Goal: Task Accomplishment & Management: Manage account settings

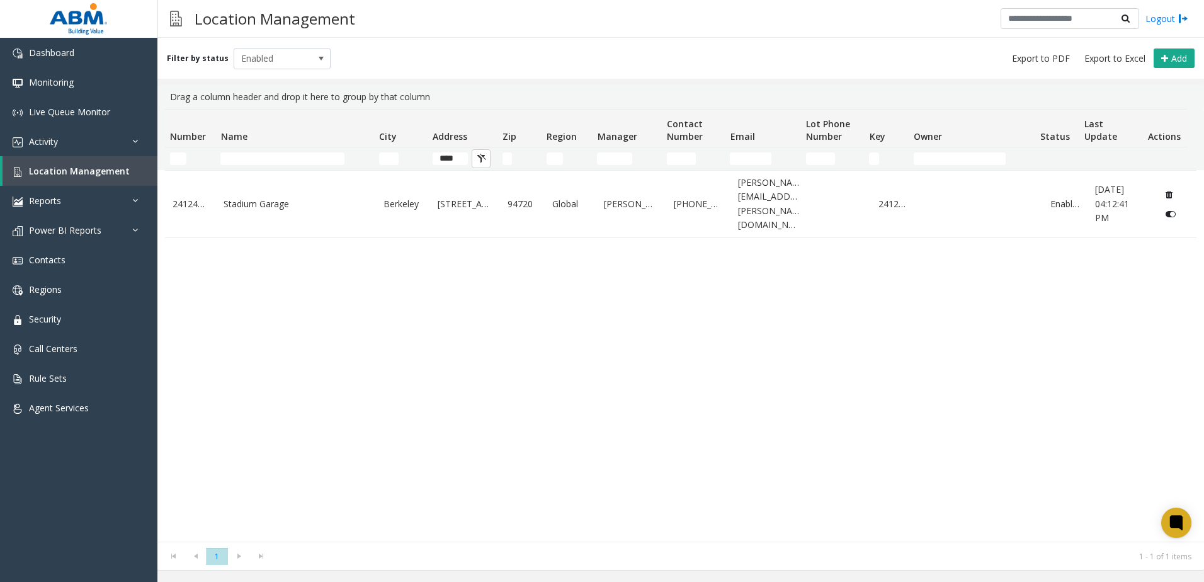
click at [459, 157] on input "***" at bounding box center [449, 158] width 35 height 13
type input "*"
click at [317, 164] on input "Name Filter" at bounding box center [282, 158] width 124 height 13
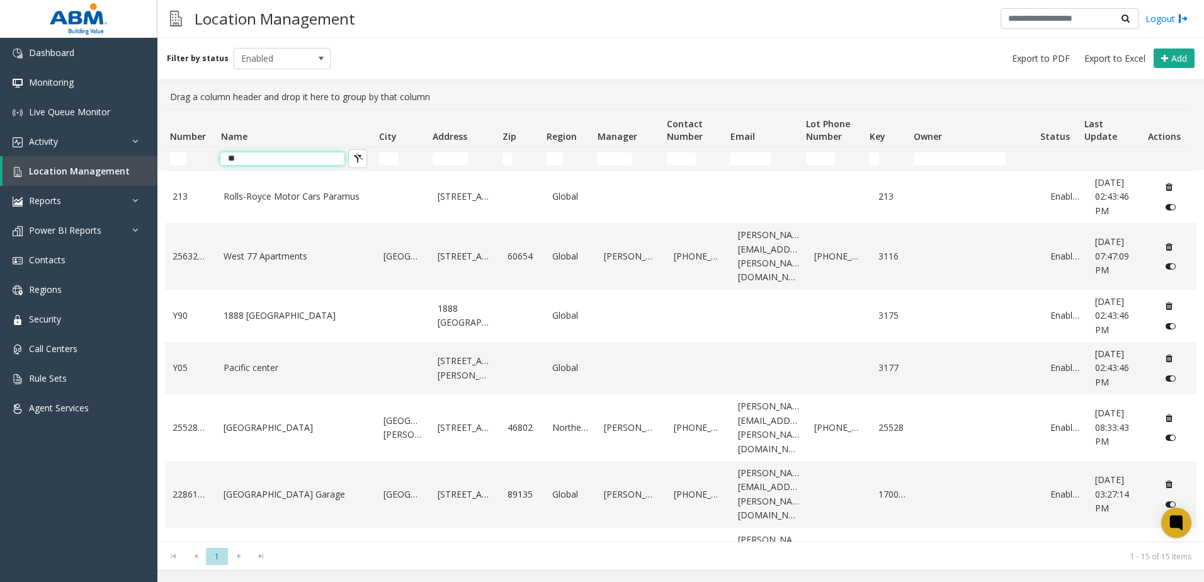
type input "*"
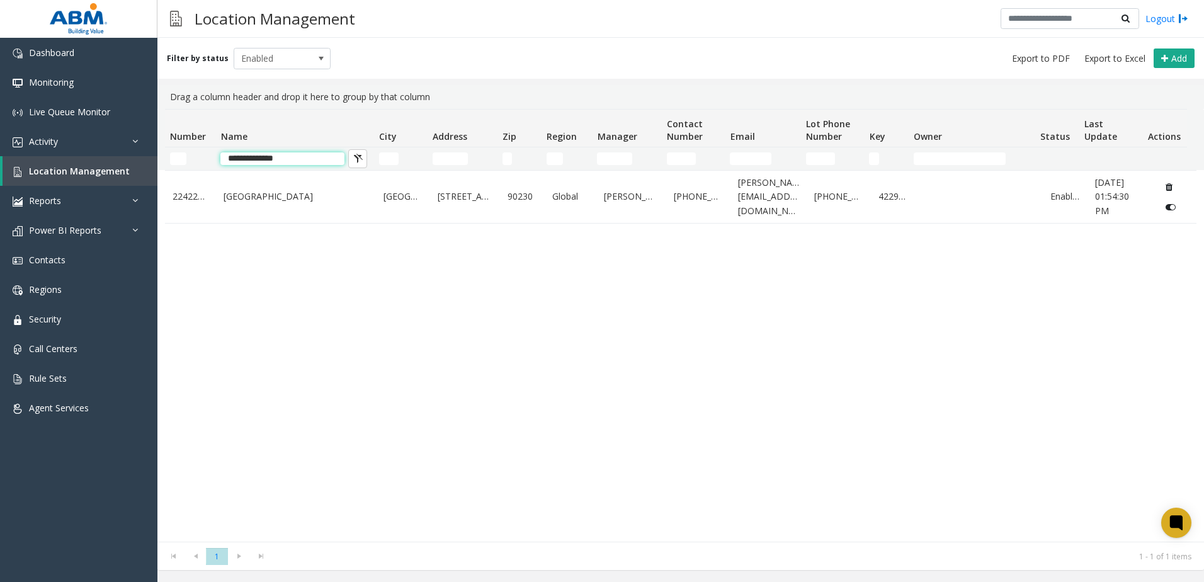
type input "**********"
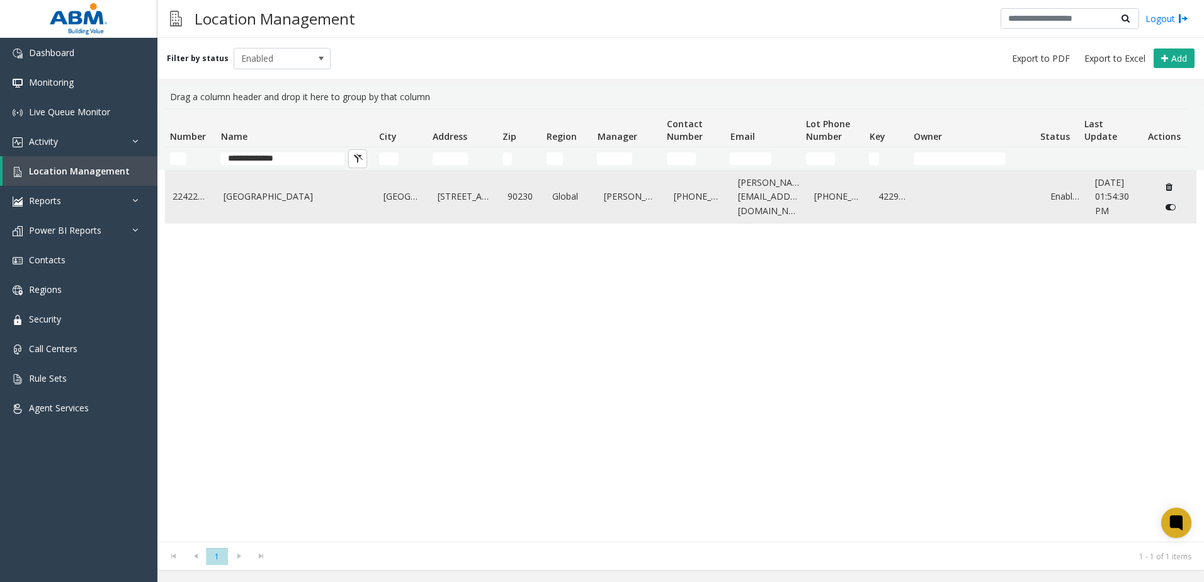
drag, startPoint x: 276, startPoint y: 164, endPoint x: 279, endPoint y: 204, distance: 40.4
click at [279, 204] on td "[GEOGRAPHIC_DATA]" at bounding box center [296, 197] width 160 height 52
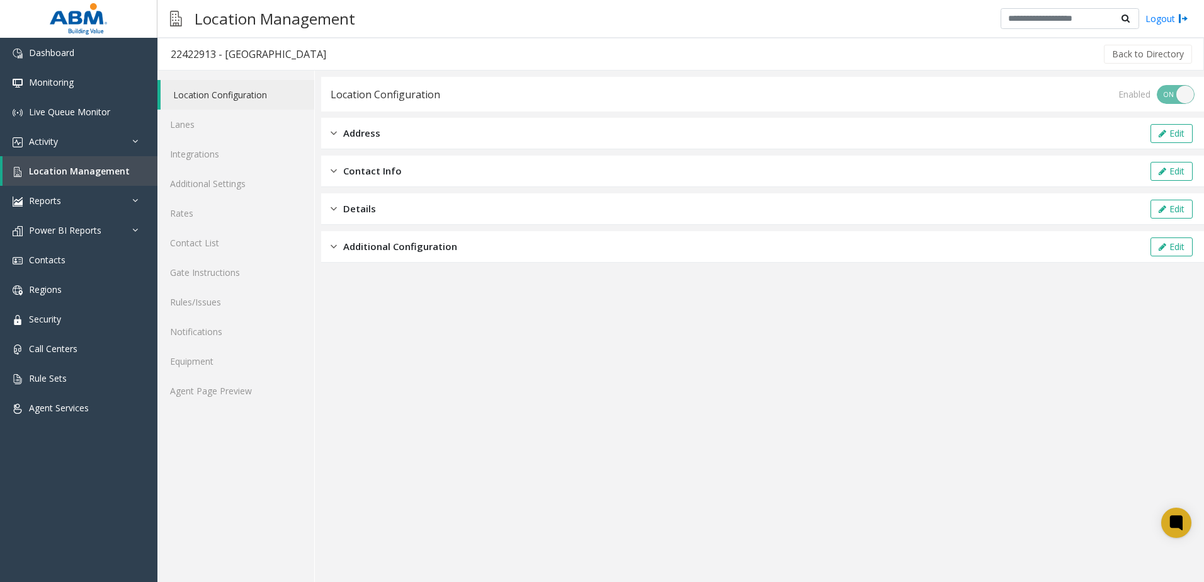
click at [363, 172] on span "Contact Info" at bounding box center [372, 171] width 59 height 14
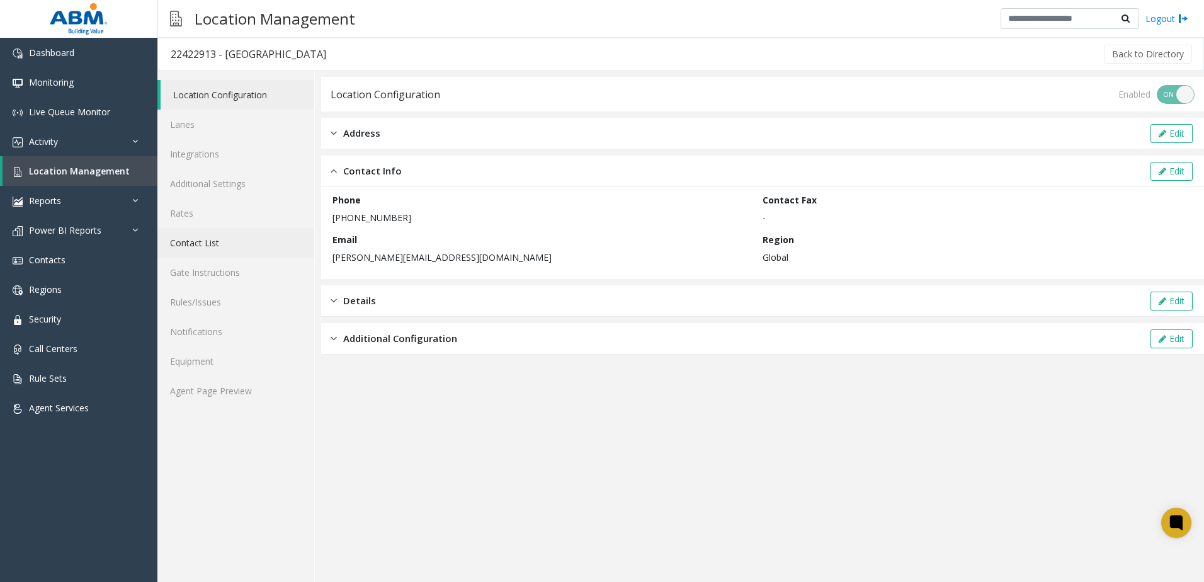
click at [208, 248] on link "Contact List" at bounding box center [235, 243] width 157 height 30
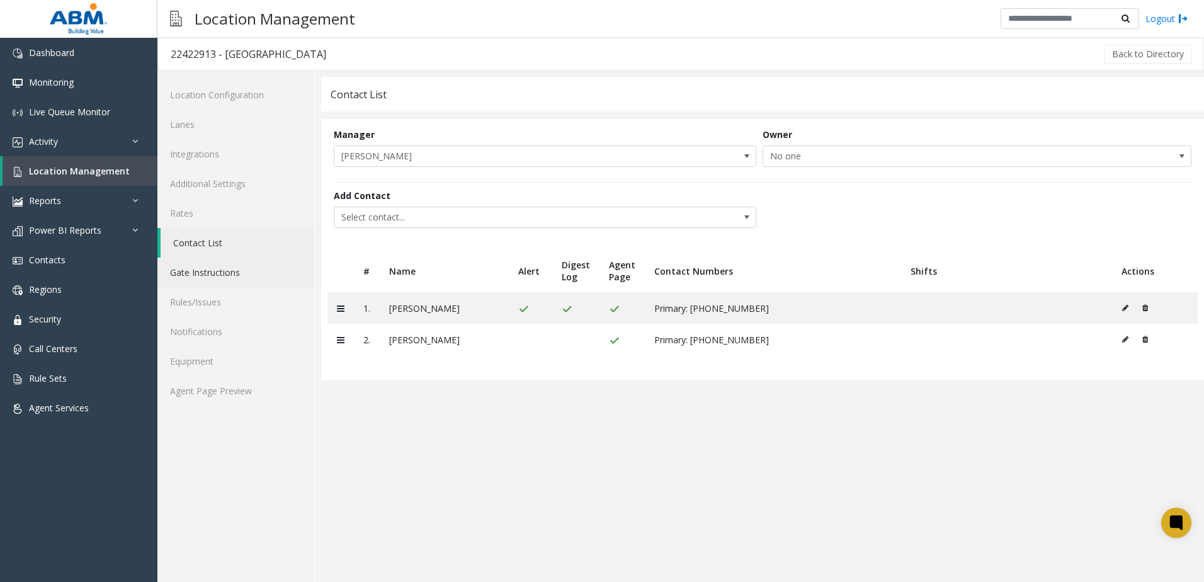
click at [212, 274] on link "Gate Instructions" at bounding box center [235, 272] width 157 height 30
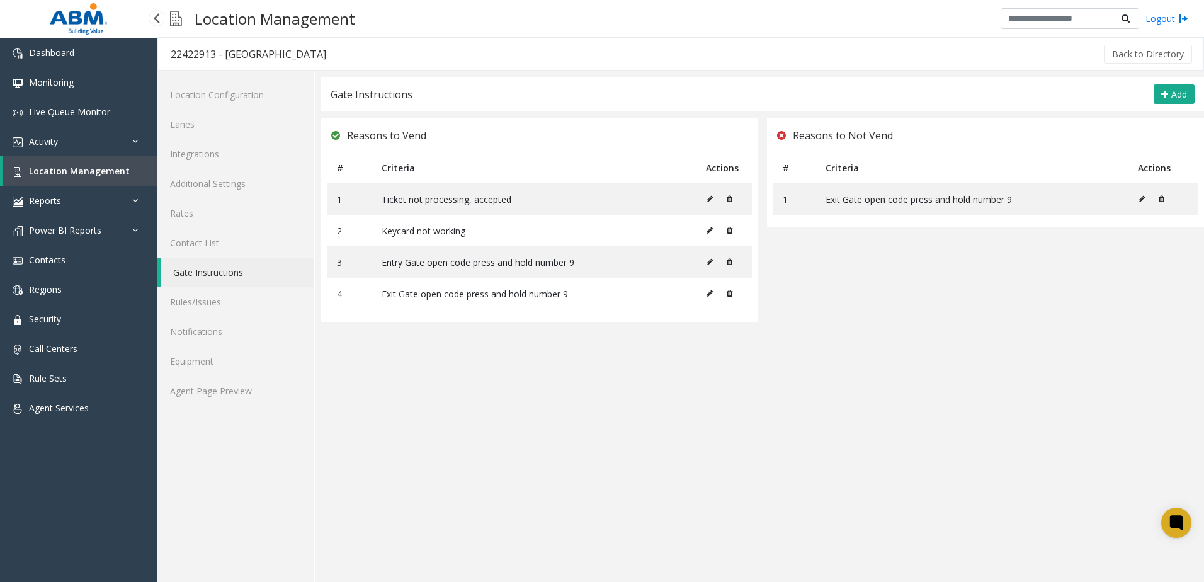
click at [69, 174] on span "Location Management" at bounding box center [79, 171] width 101 height 12
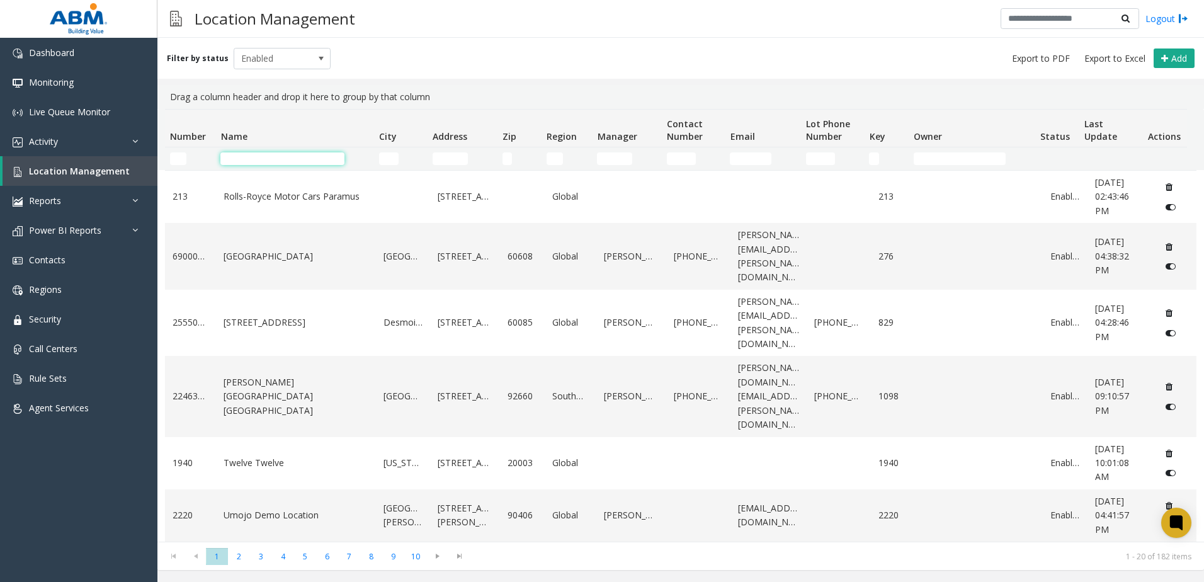
click at [252, 163] on input "Name Filter" at bounding box center [282, 158] width 124 height 13
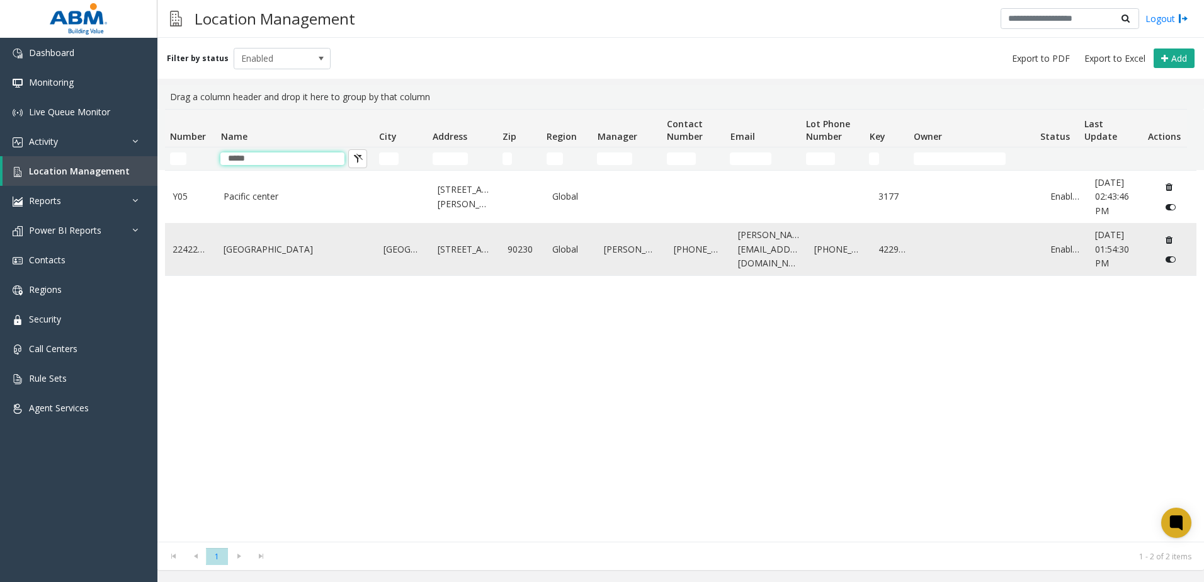
type input "*****"
click at [267, 254] on link "[GEOGRAPHIC_DATA]" at bounding box center [295, 249] width 145 height 14
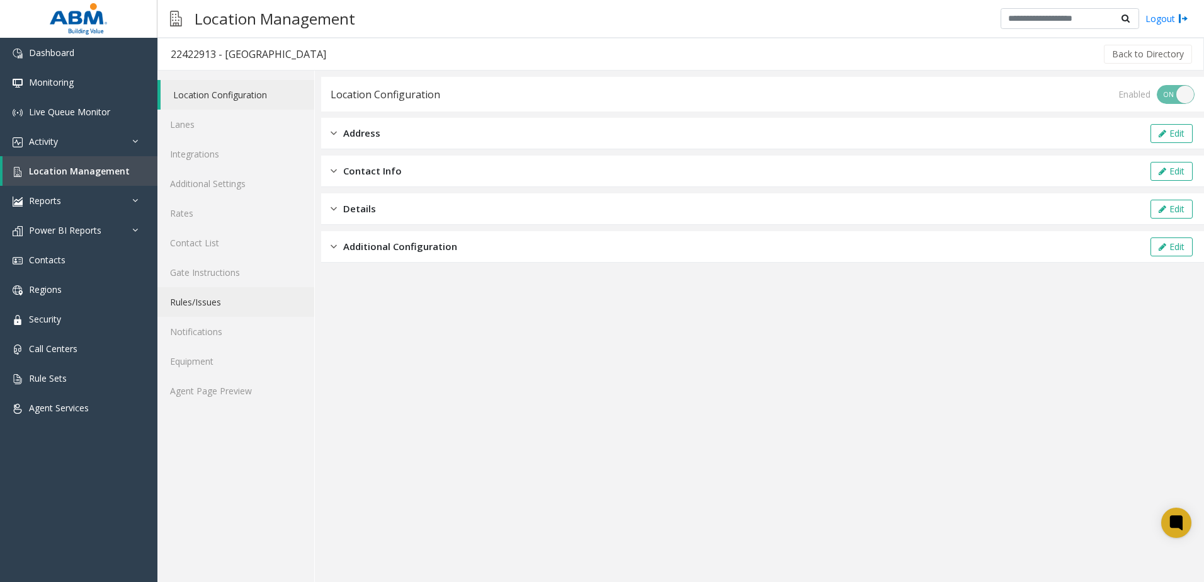
click at [217, 308] on link "Rules/Issues" at bounding box center [235, 302] width 157 height 30
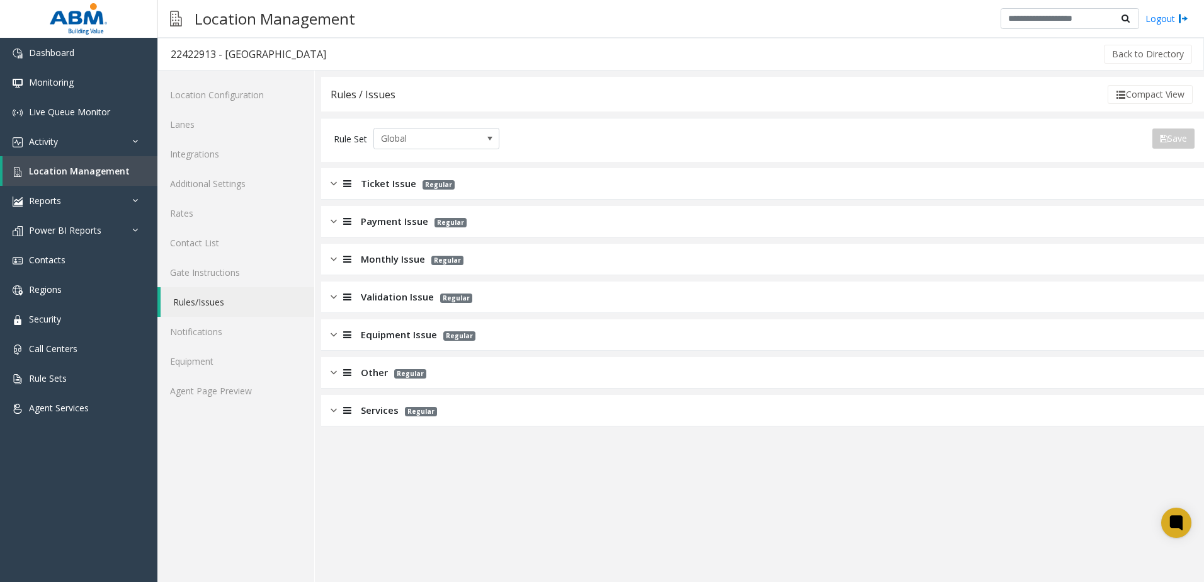
click at [383, 190] on span "Ticket Issue" at bounding box center [388, 183] width 55 height 14
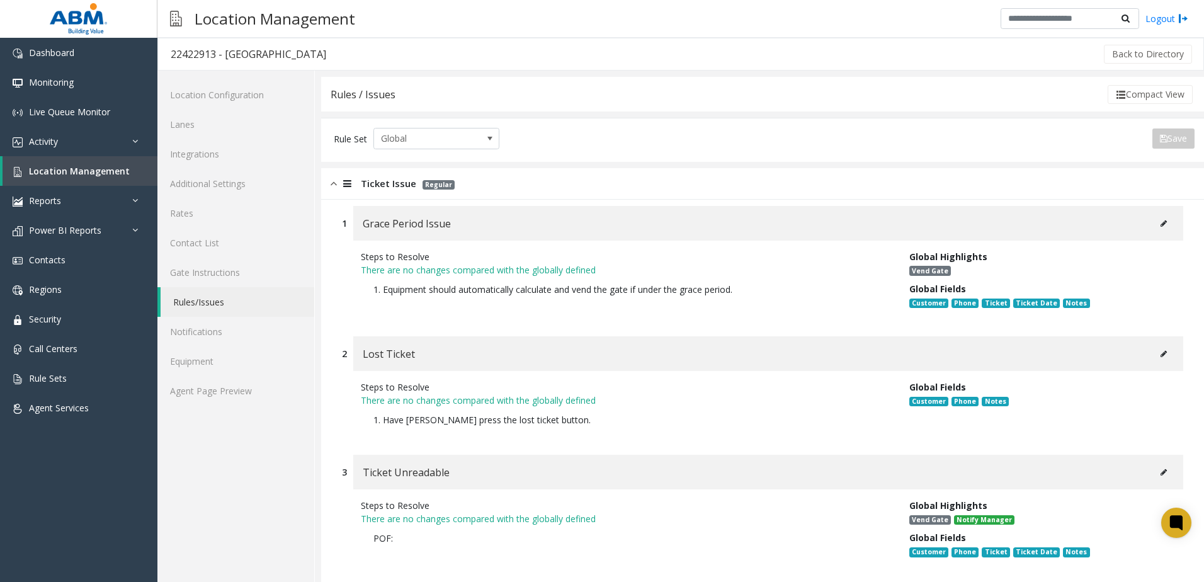
click at [1153, 229] on button at bounding box center [1163, 223] width 20 height 19
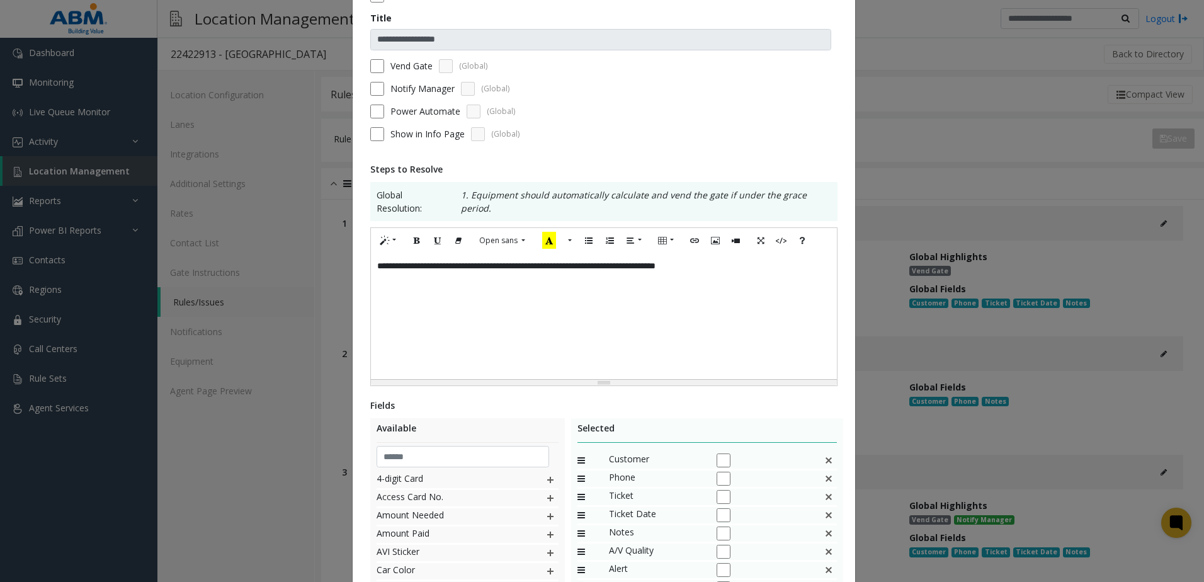
scroll to position [189, 0]
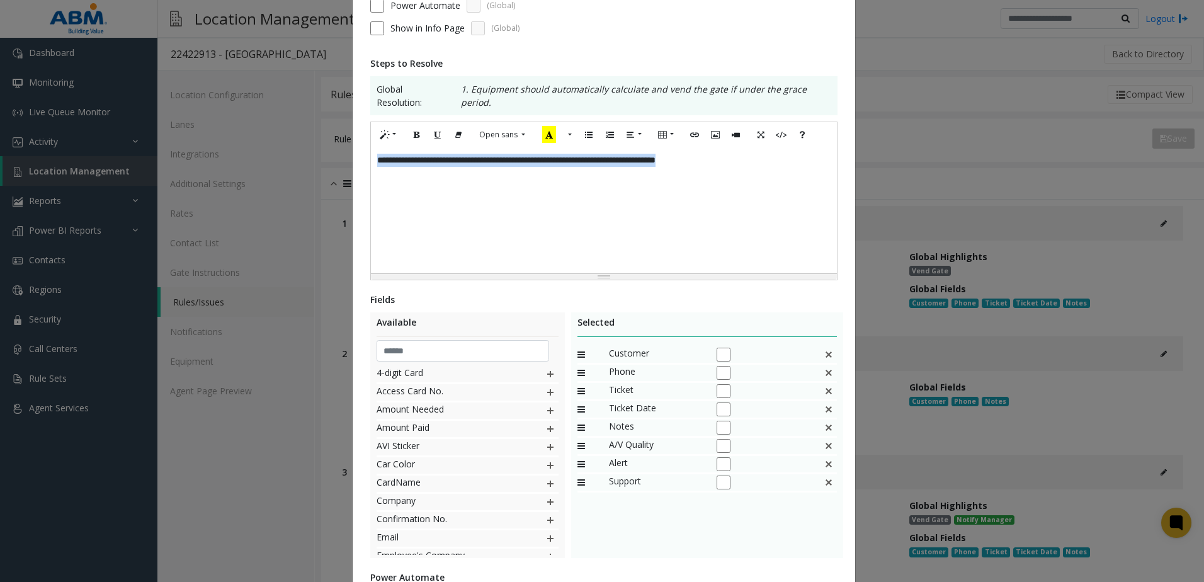
drag, startPoint x: 744, startPoint y: 150, endPoint x: 312, endPoint y: 164, distance: 432.0
click at [312, 164] on div "**********" at bounding box center [602, 291] width 1204 height 582
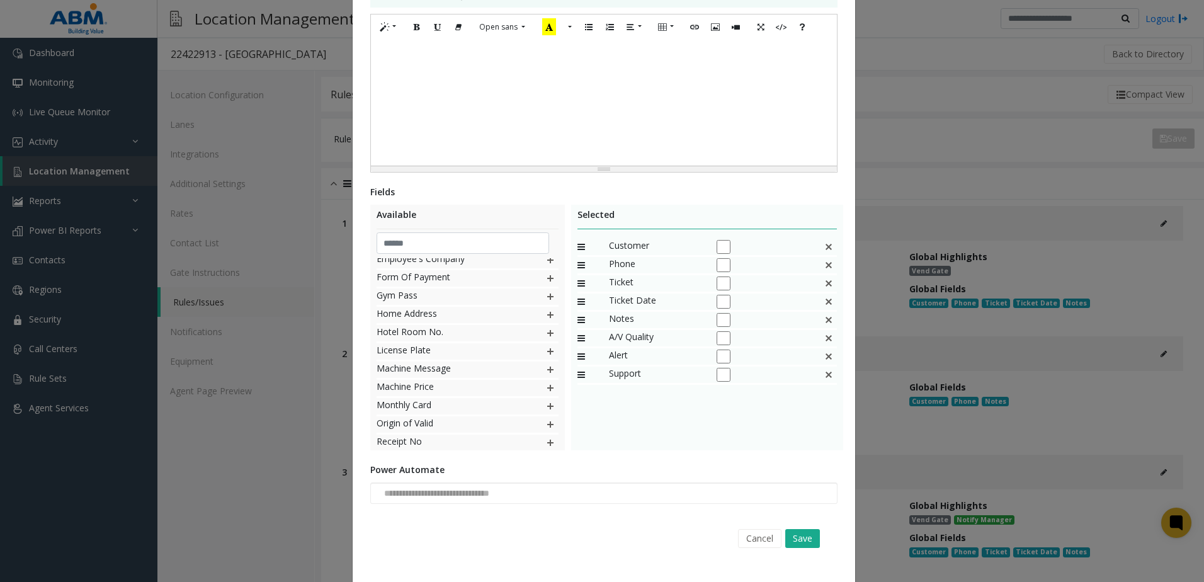
scroll to position [308, 0]
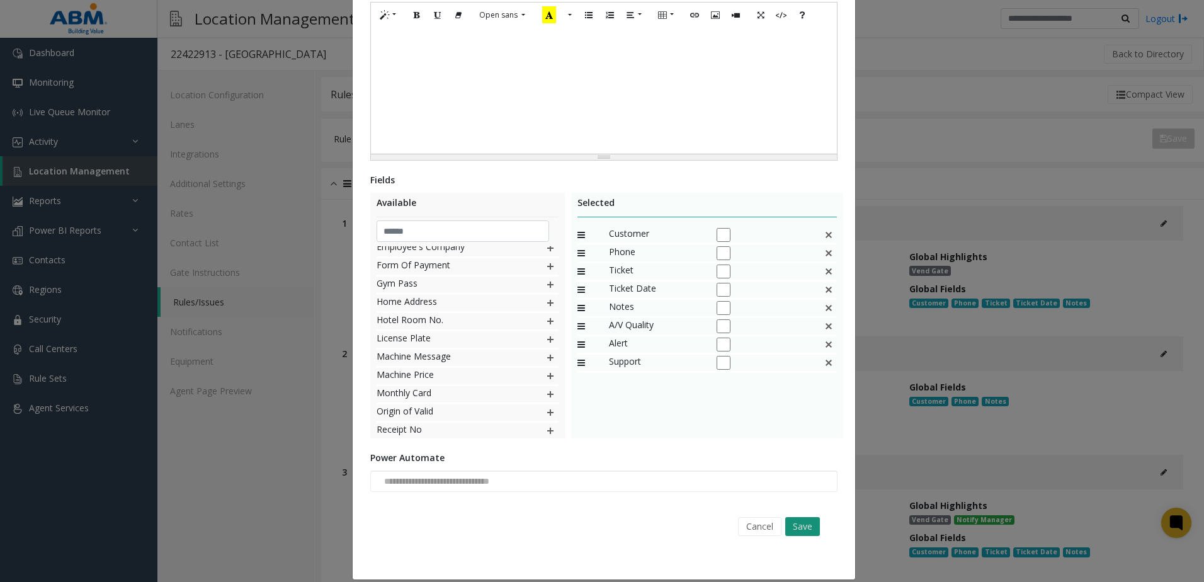
click at [808, 517] on button "Save" at bounding box center [802, 526] width 35 height 19
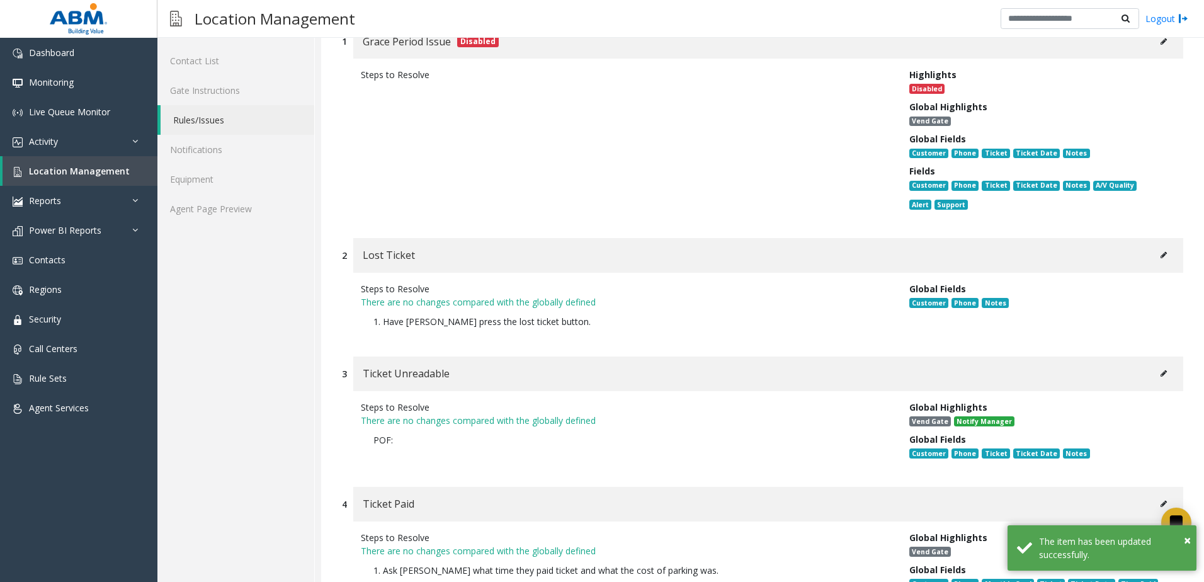
scroll to position [189, 0]
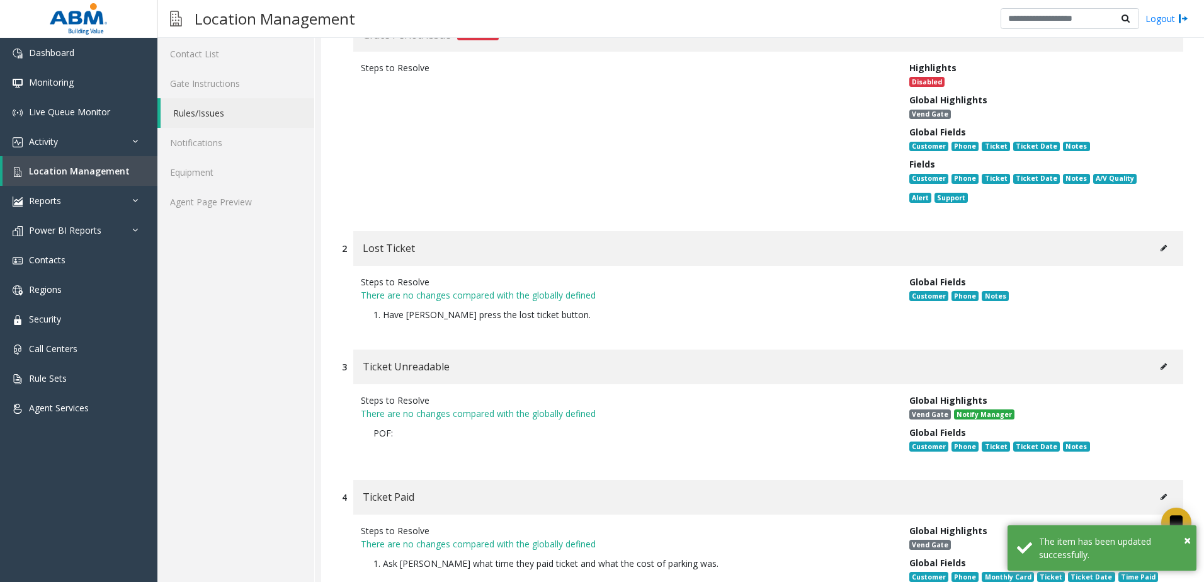
click at [1158, 248] on button at bounding box center [1163, 248] width 20 height 19
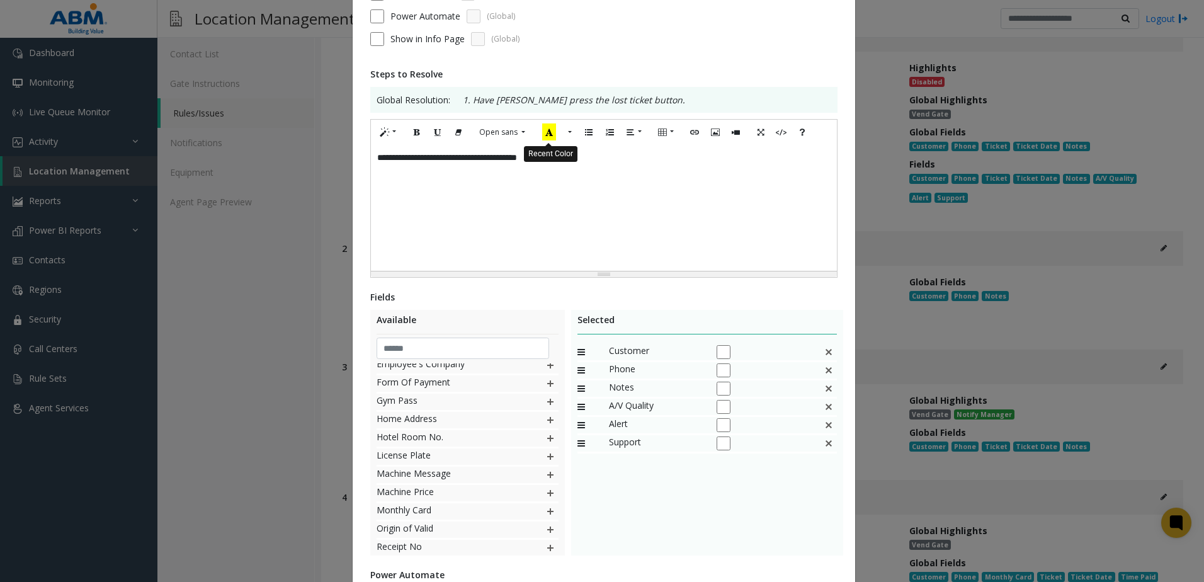
scroll to position [120, 0]
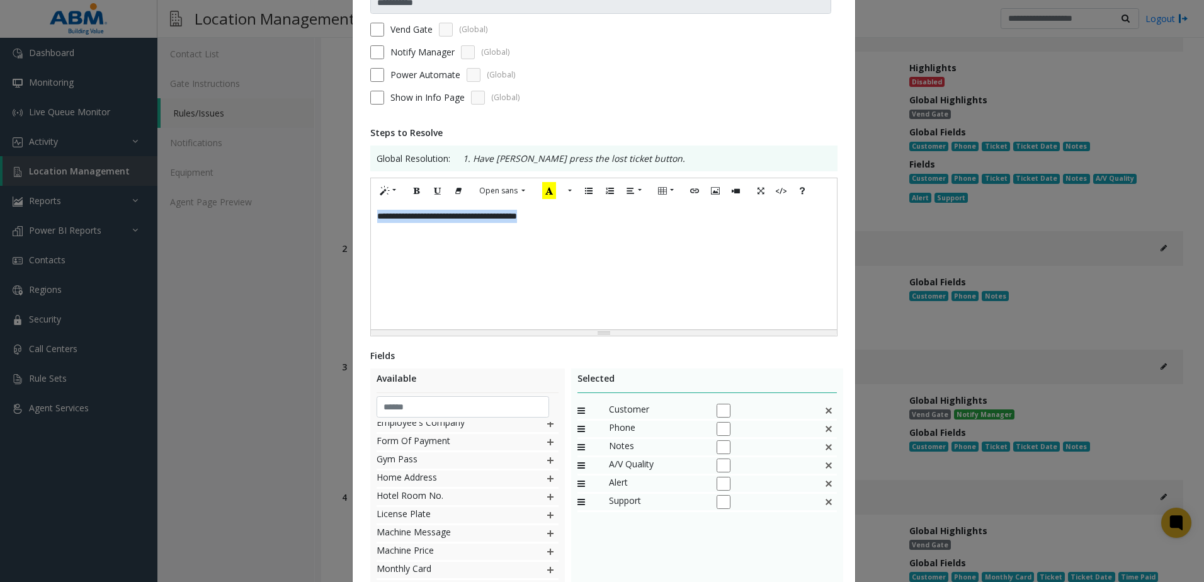
drag, startPoint x: 569, startPoint y: 217, endPoint x: 337, endPoint y: 191, distance: 233.1
click at [330, 203] on div "**********" at bounding box center [602, 291] width 1204 height 582
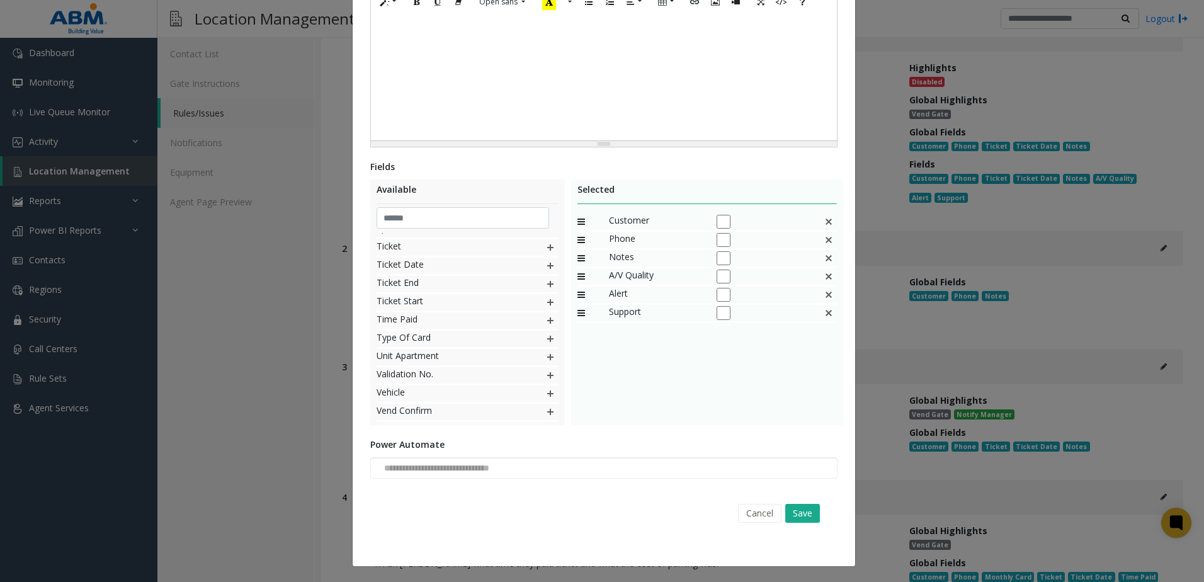
scroll to position [351, 0]
click at [795, 515] on button "Save" at bounding box center [802, 513] width 35 height 19
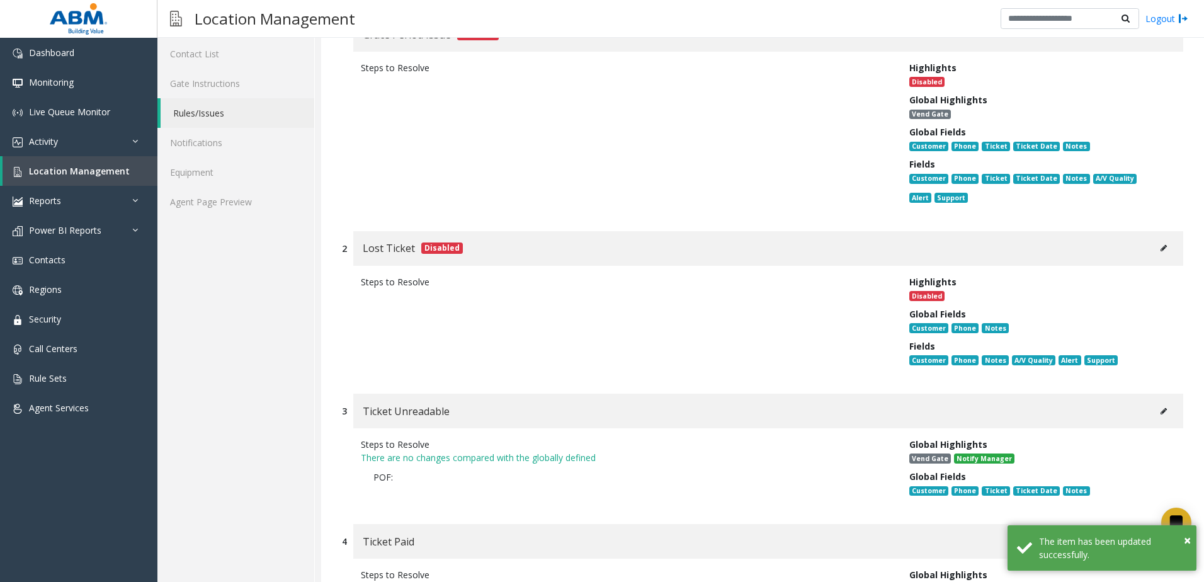
click at [1160, 414] on icon at bounding box center [1163, 411] width 6 height 8
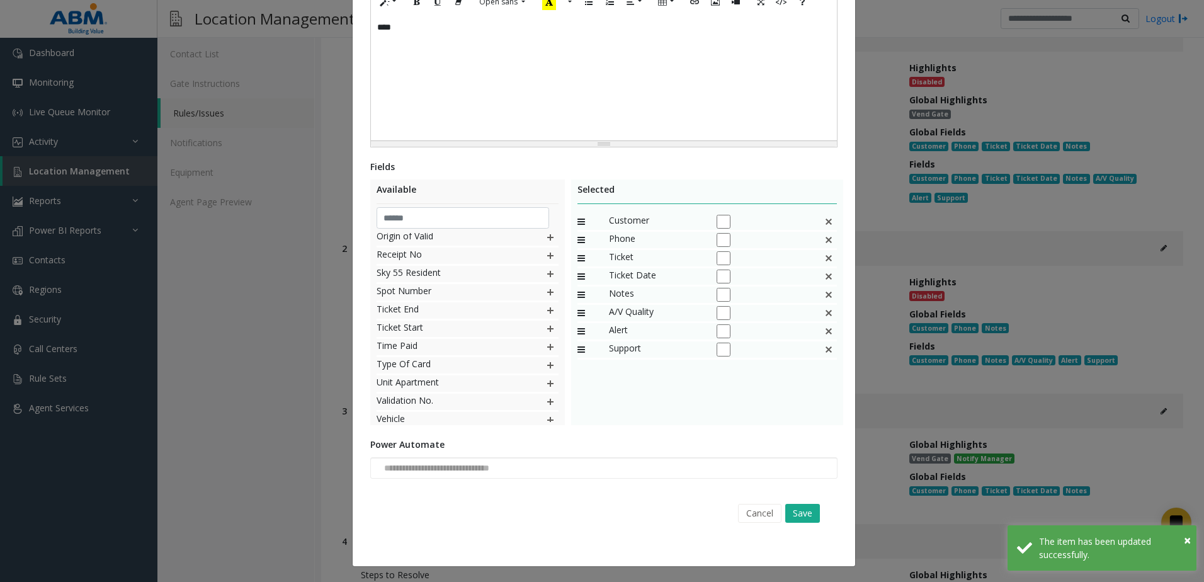
scroll to position [0, 0]
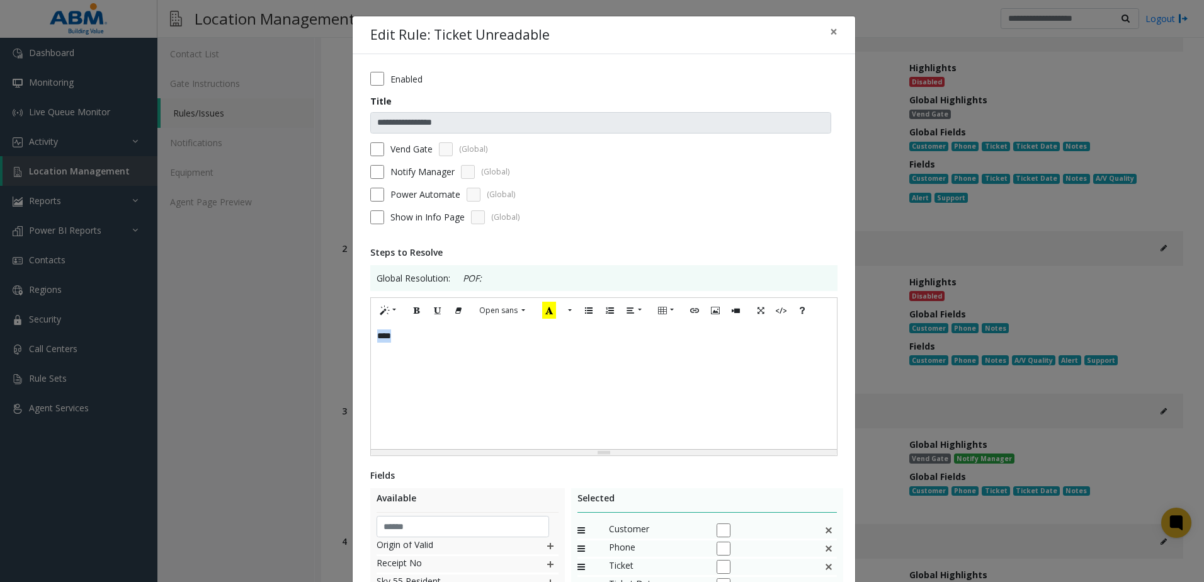
drag, startPoint x: 475, startPoint y: 343, endPoint x: 245, endPoint y: 349, distance: 229.2
click at [245, 349] on div "**********" at bounding box center [602, 291] width 1204 height 582
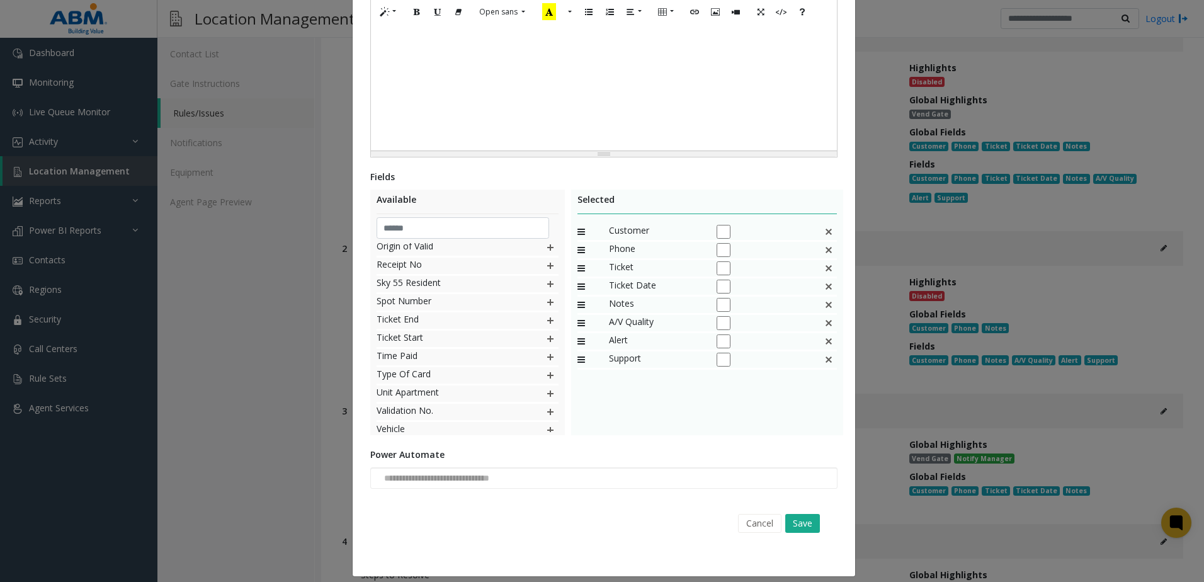
scroll to position [308, 0]
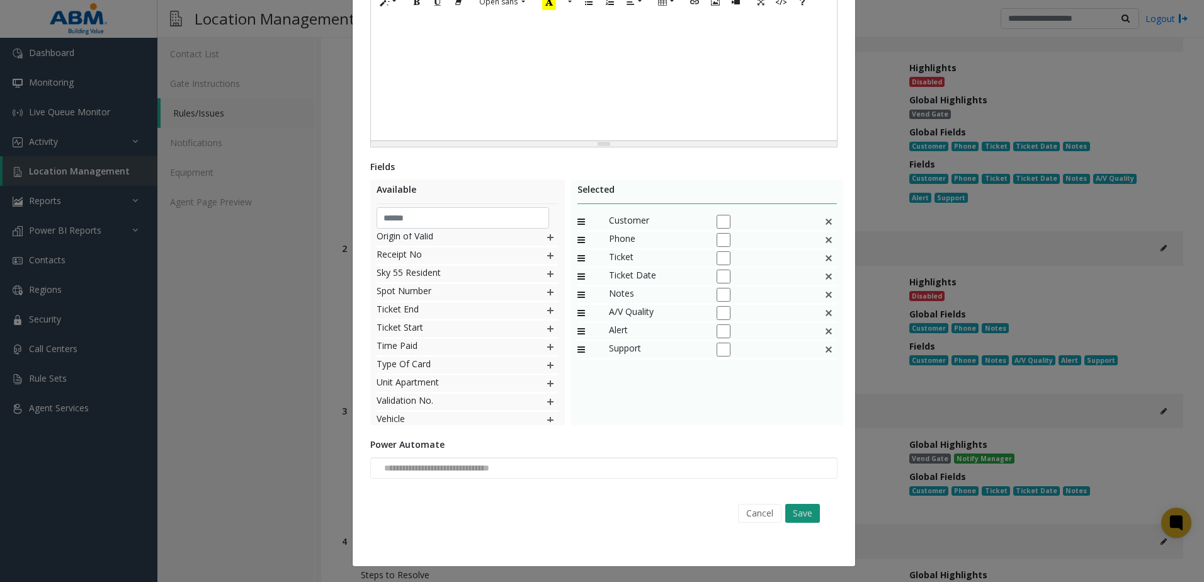
click at [798, 520] on button "Save" at bounding box center [802, 513] width 35 height 19
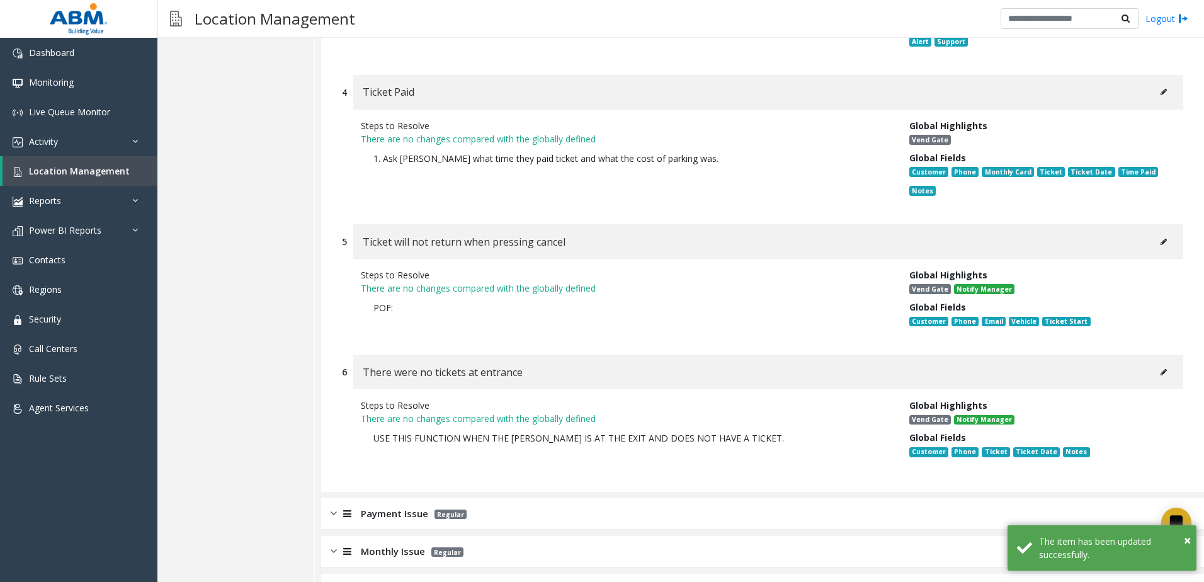
scroll to position [567, 0]
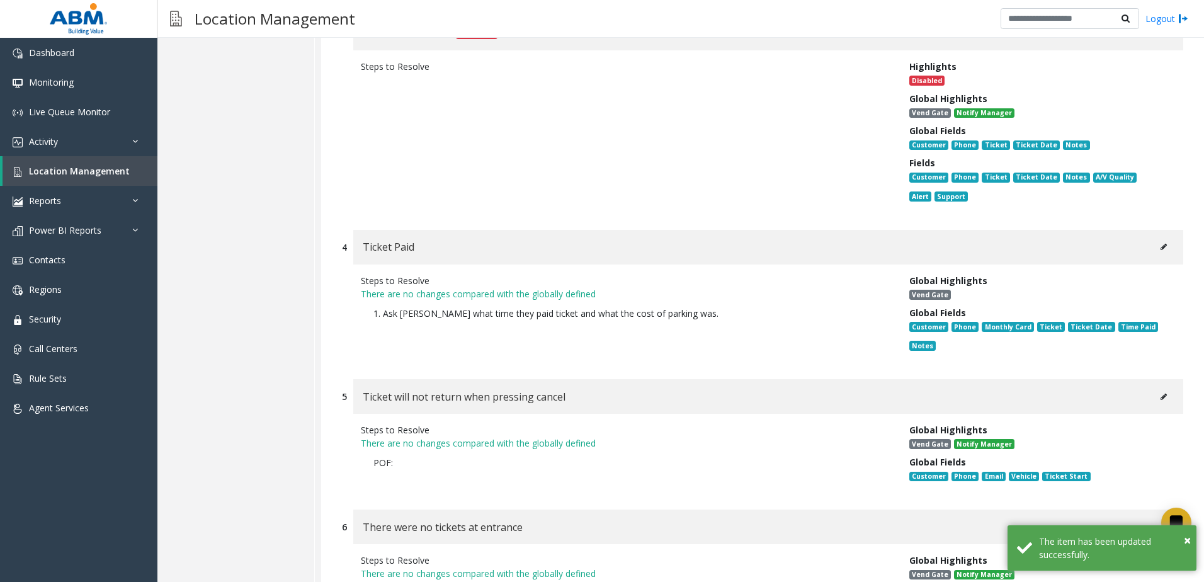
click at [1160, 243] on icon at bounding box center [1163, 247] width 6 height 8
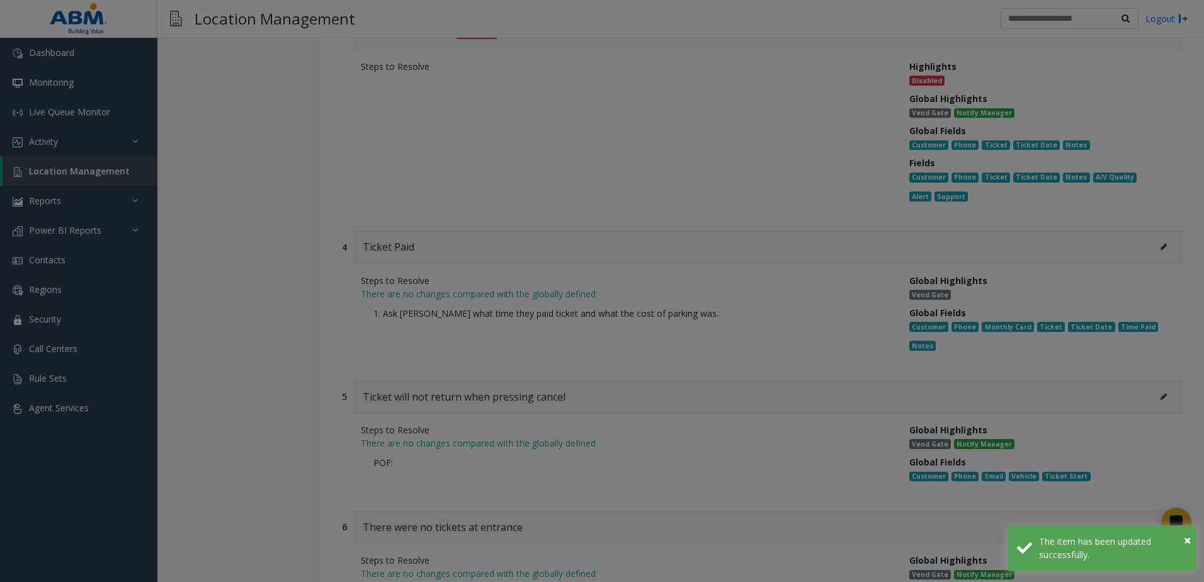
scroll to position [341, 0]
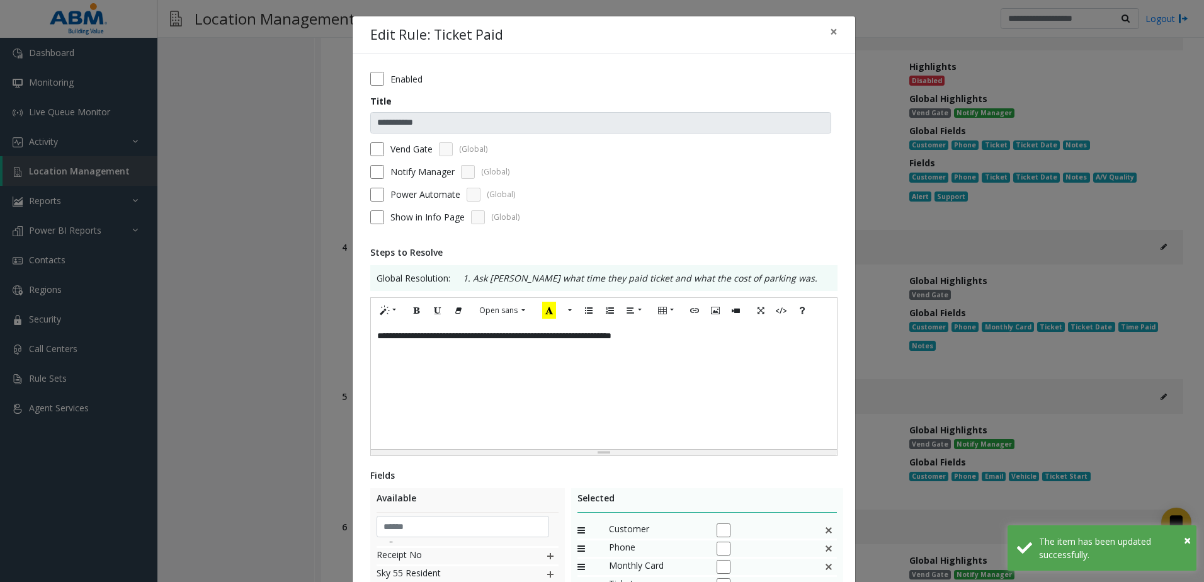
click at [364, 77] on div "**********" at bounding box center [603, 464] width 502 height 820
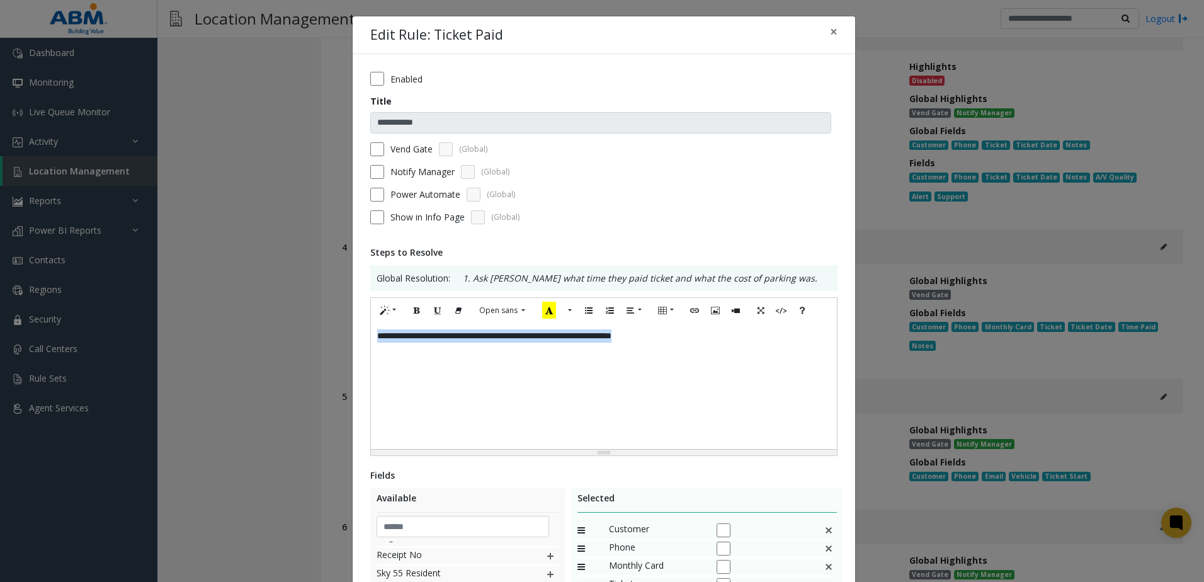
drag, startPoint x: 713, startPoint y: 355, endPoint x: 211, endPoint y: 344, distance: 501.8
click at [211, 344] on div "**********" at bounding box center [602, 291] width 1204 height 582
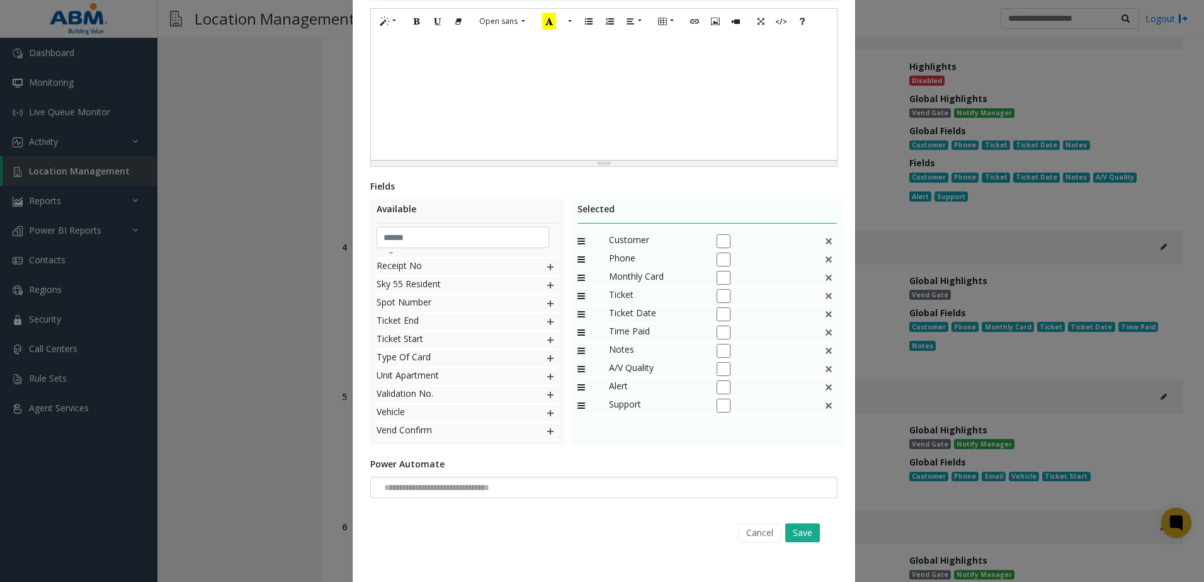
scroll to position [308, 0]
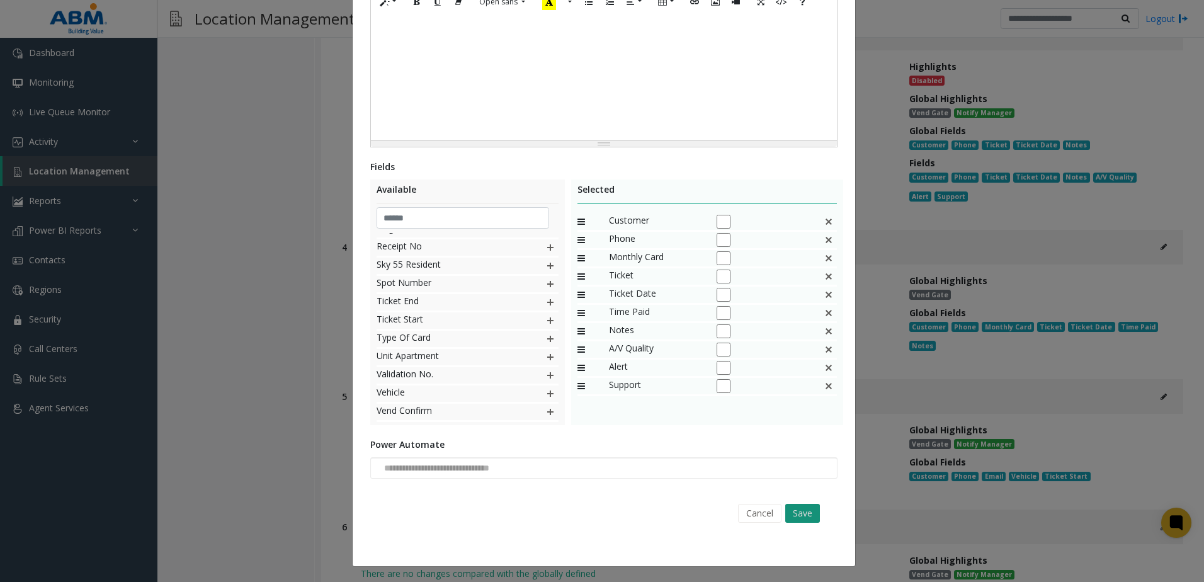
click at [803, 520] on button "Save" at bounding box center [802, 513] width 35 height 19
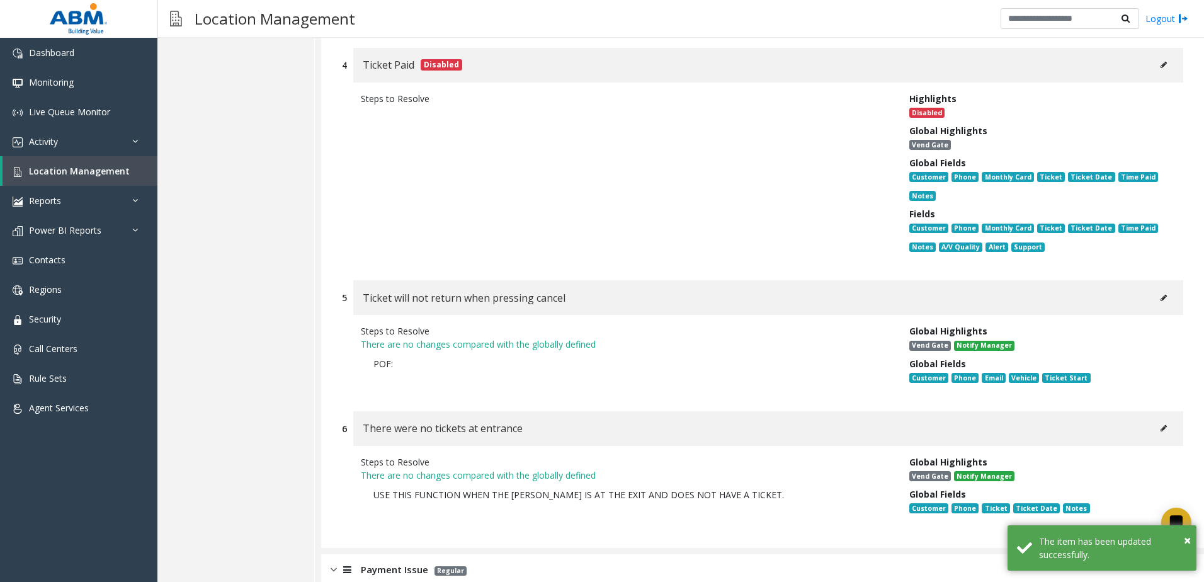
scroll to position [755, 0]
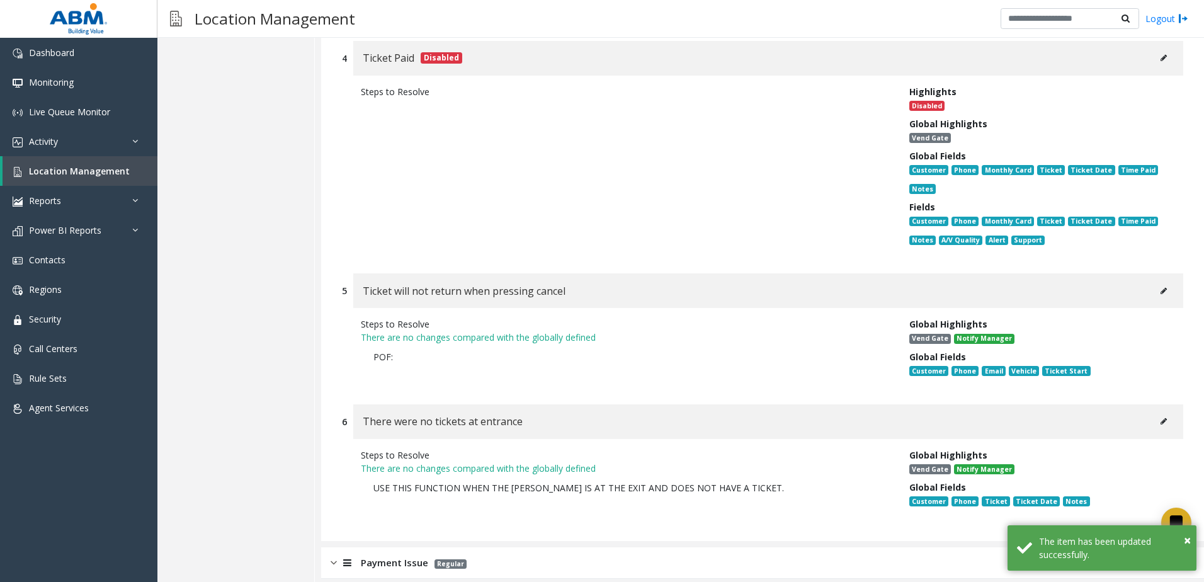
click at [1160, 293] on icon at bounding box center [1163, 291] width 6 height 8
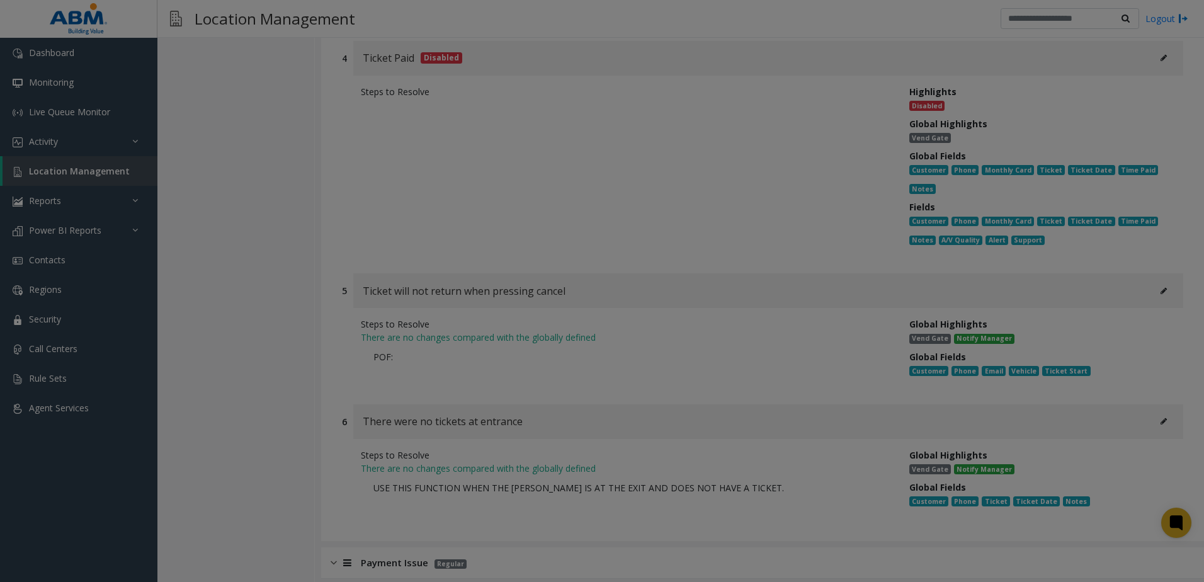
scroll to position [0, 0]
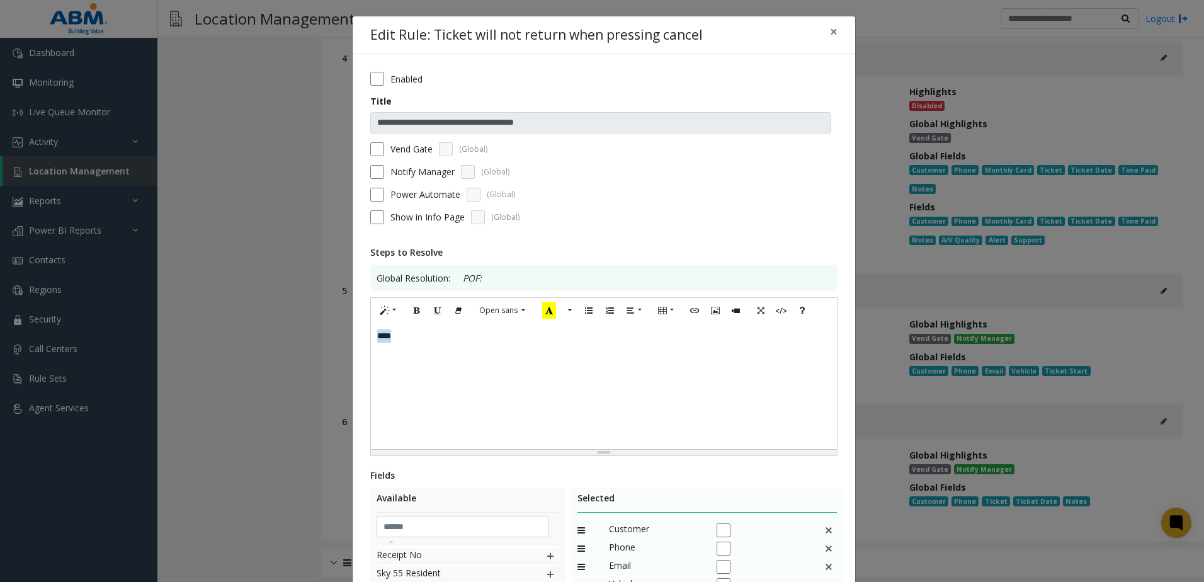
drag, startPoint x: 430, startPoint y: 344, endPoint x: 334, endPoint y: 340, distance: 95.8
click at [334, 340] on div "**********" at bounding box center [602, 291] width 1204 height 582
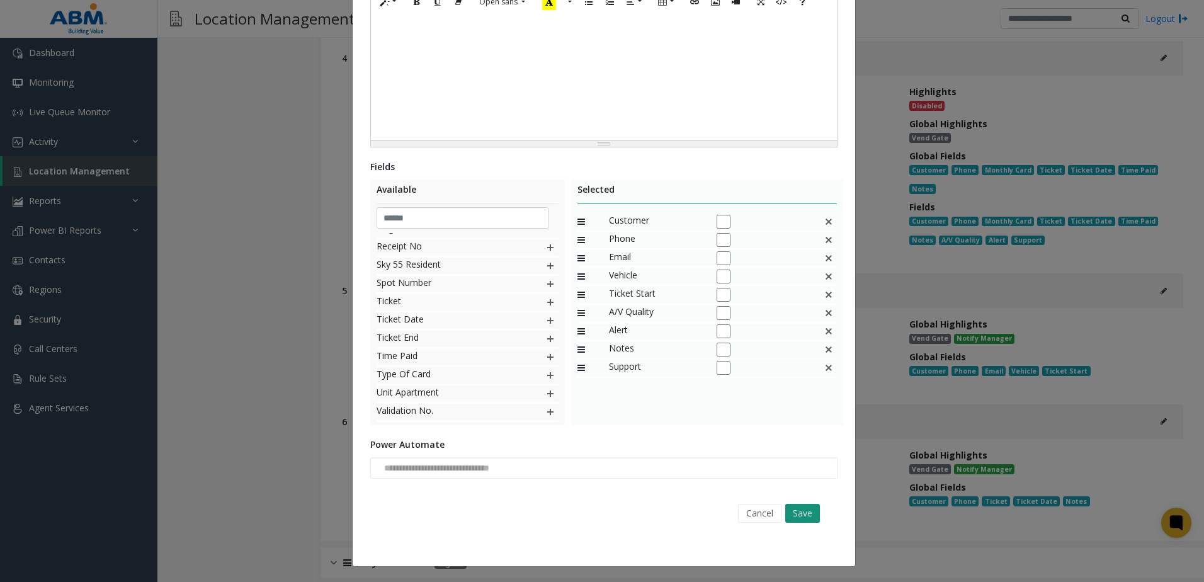
click at [796, 514] on button "Save" at bounding box center [802, 513] width 35 height 19
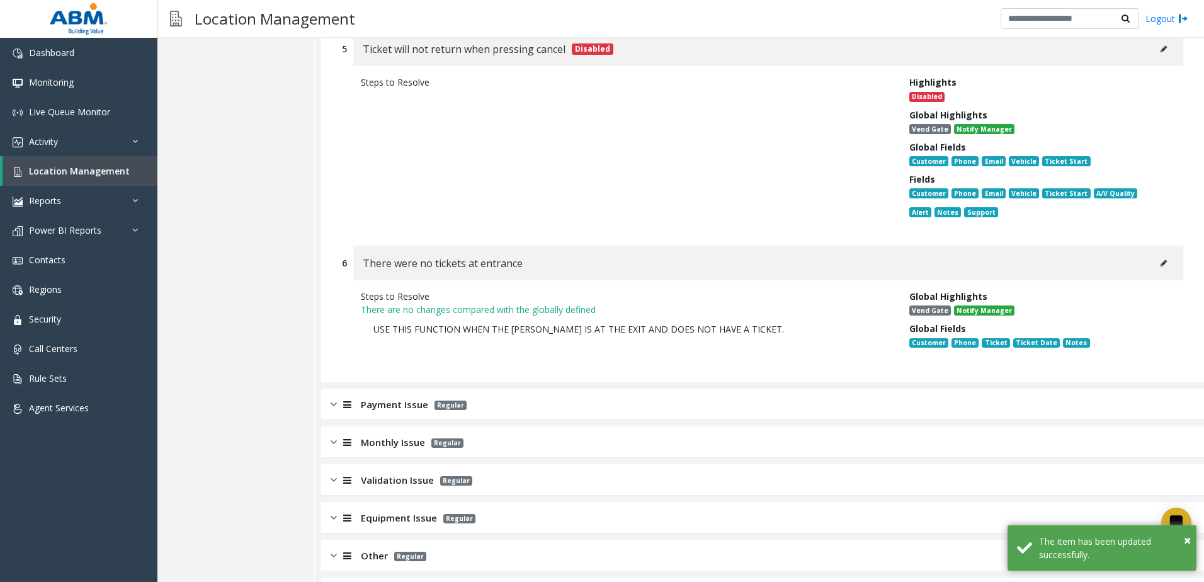
scroll to position [1007, 0]
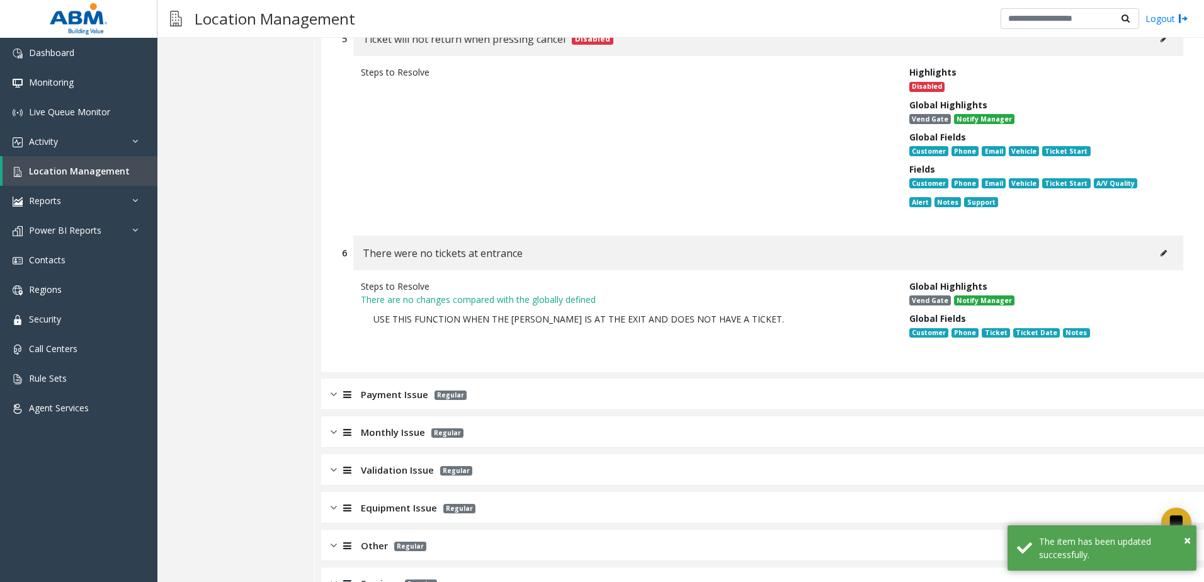
click at [1156, 257] on button at bounding box center [1163, 253] width 20 height 19
type input "**********"
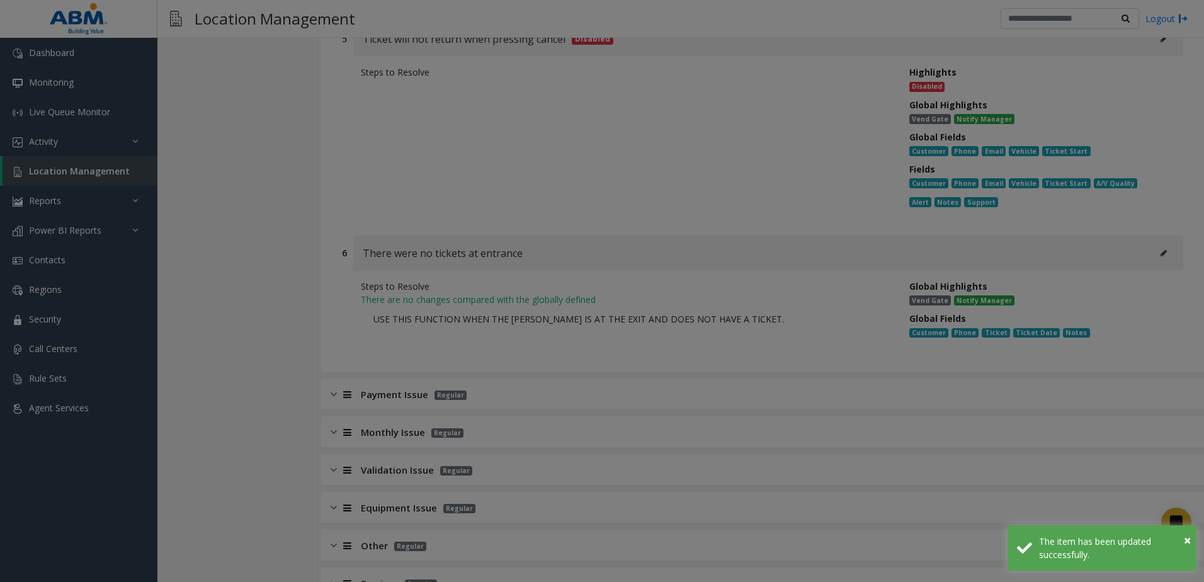
scroll to position [0, 0]
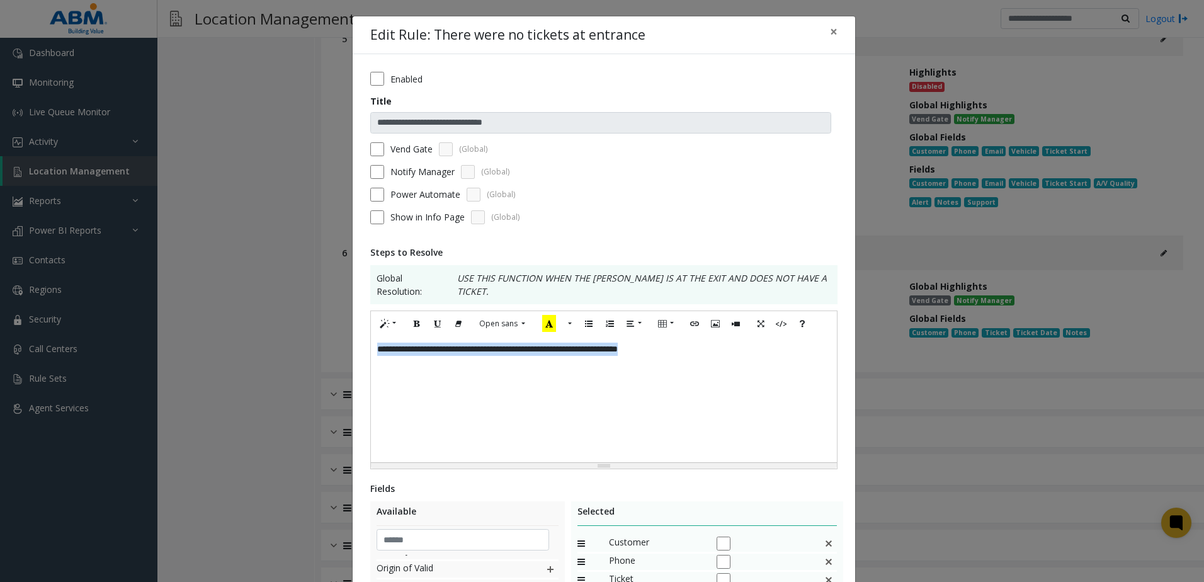
drag, startPoint x: 748, startPoint y: 348, endPoint x: 332, endPoint y: 362, distance: 416.3
click at [321, 366] on div "**********" at bounding box center [602, 291] width 1204 height 582
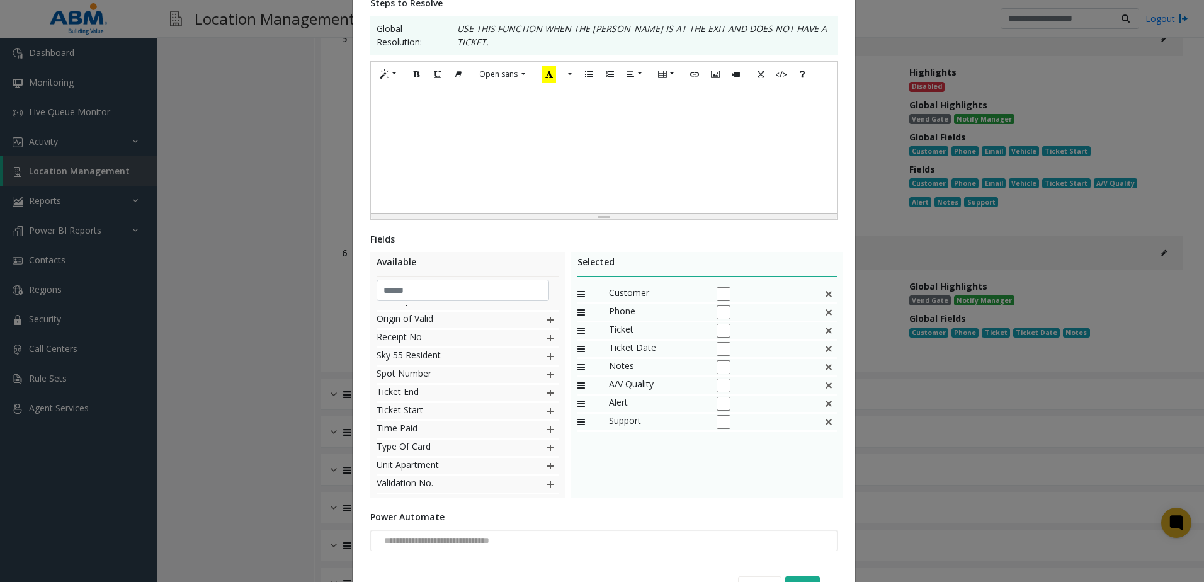
scroll to position [308, 0]
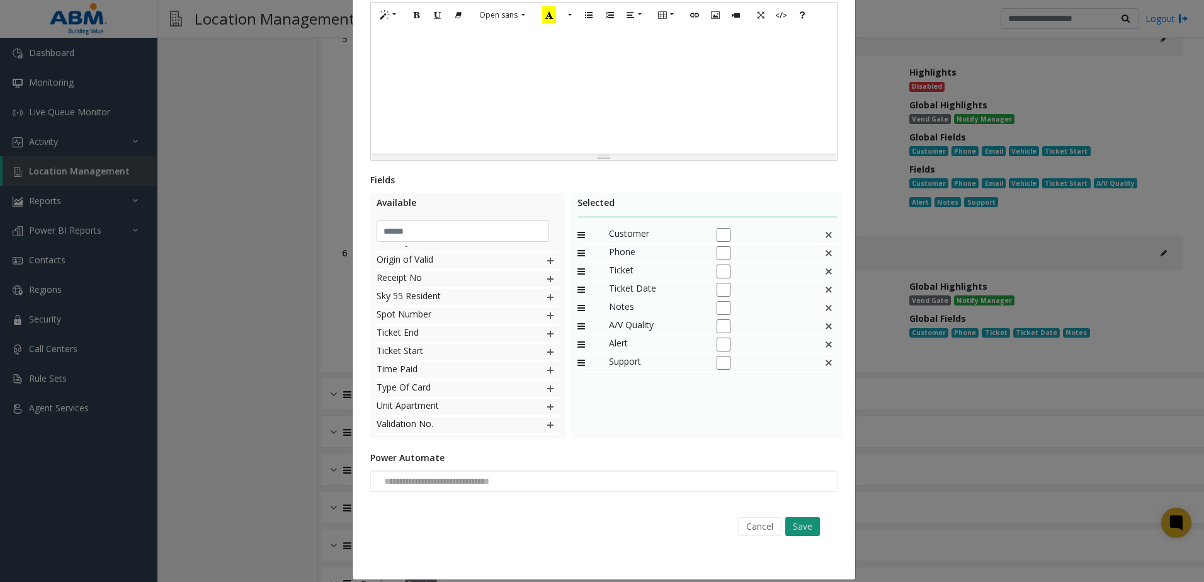
click at [803, 517] on button "Save" at bounding box center [802, 526] width 35 height 19
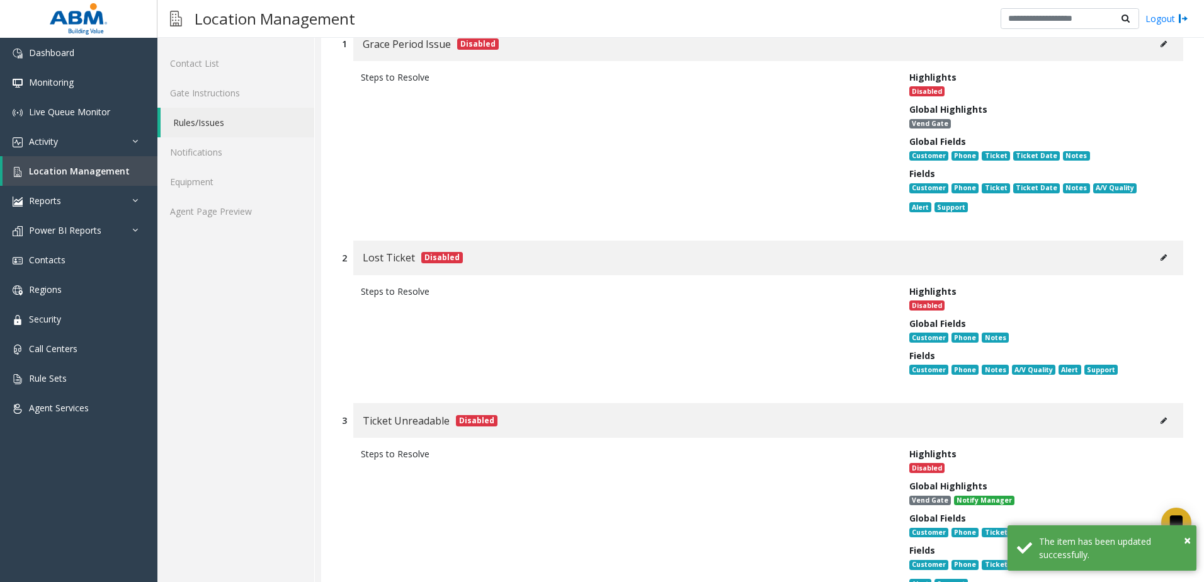
scroll to position [0, 0]
